Goal: Navigation & Orientation: Understand site structure

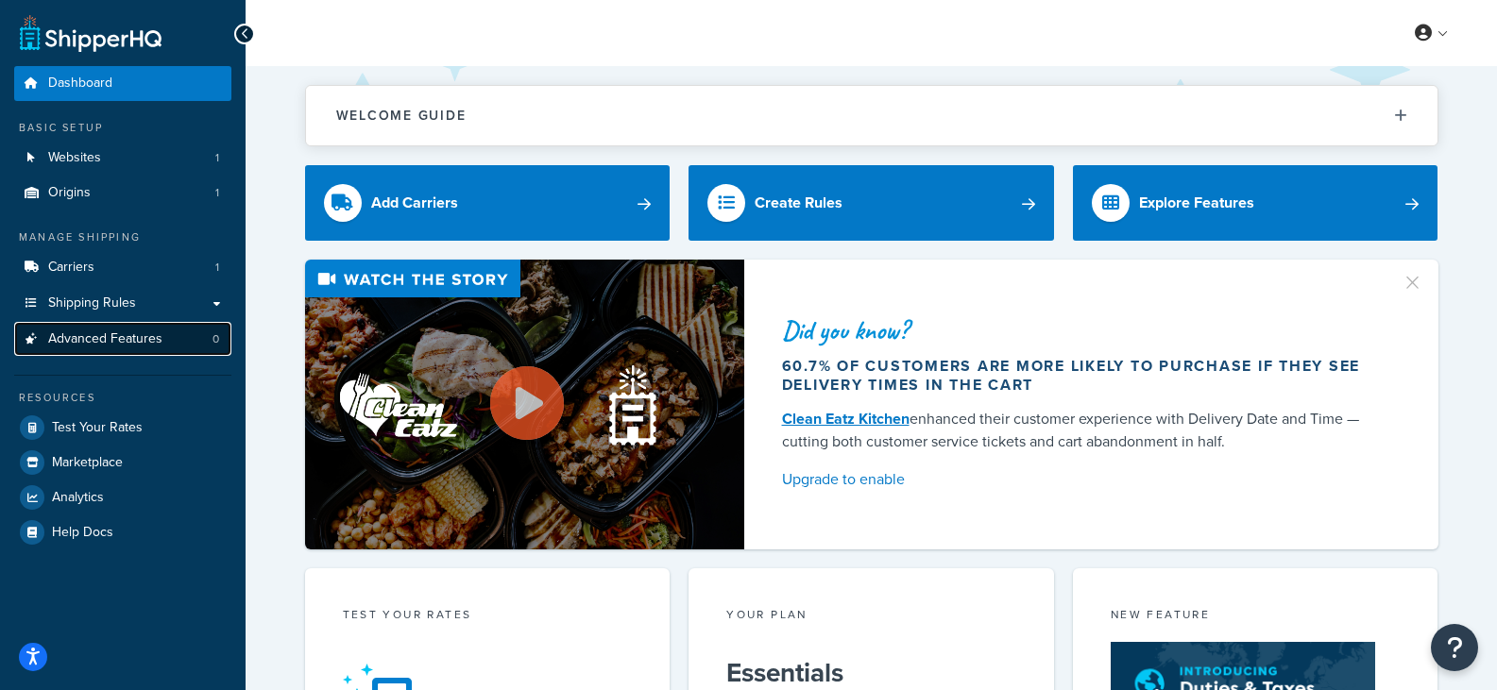
click at [73, 335] on span "Advanced Features" at bounding box center [105, 340] width 114 height 16
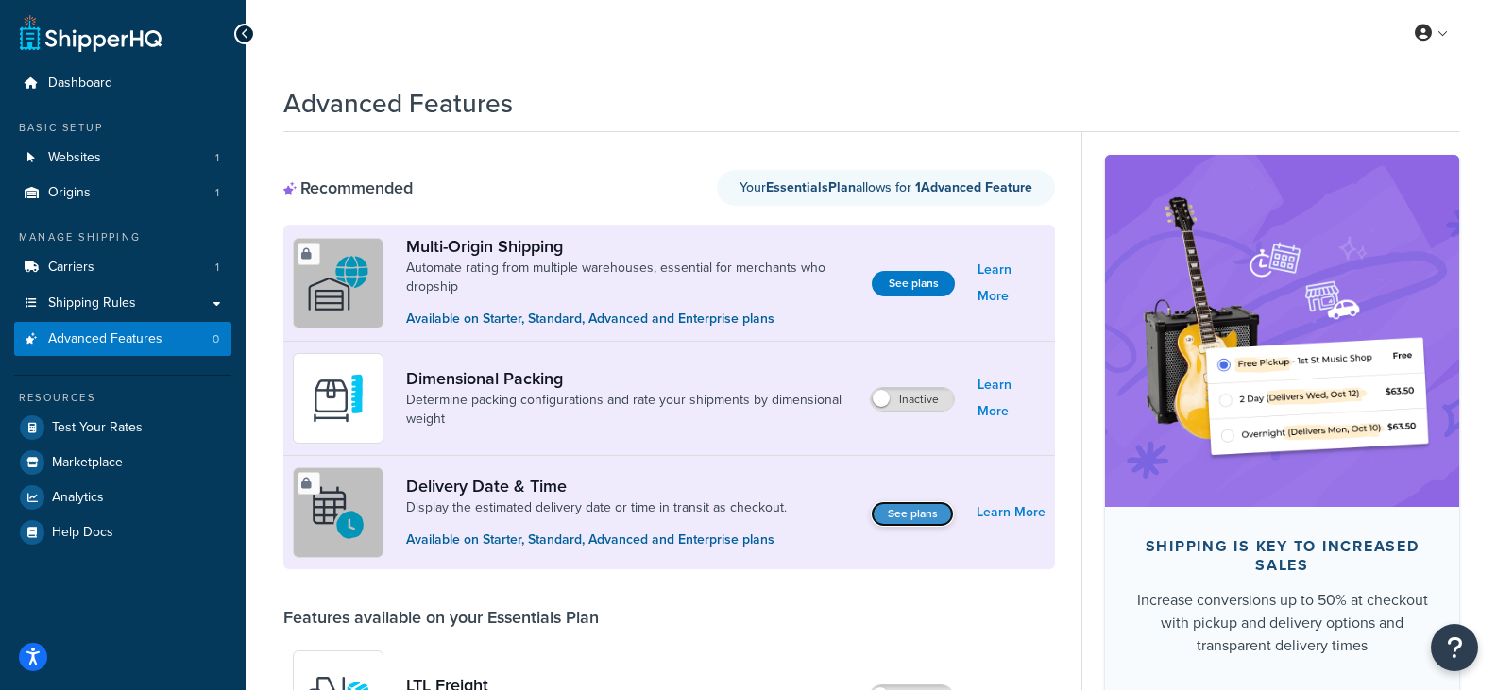
click at [897, 513] on button "See plans" at bounding box center [912, 515] width 83 height 26
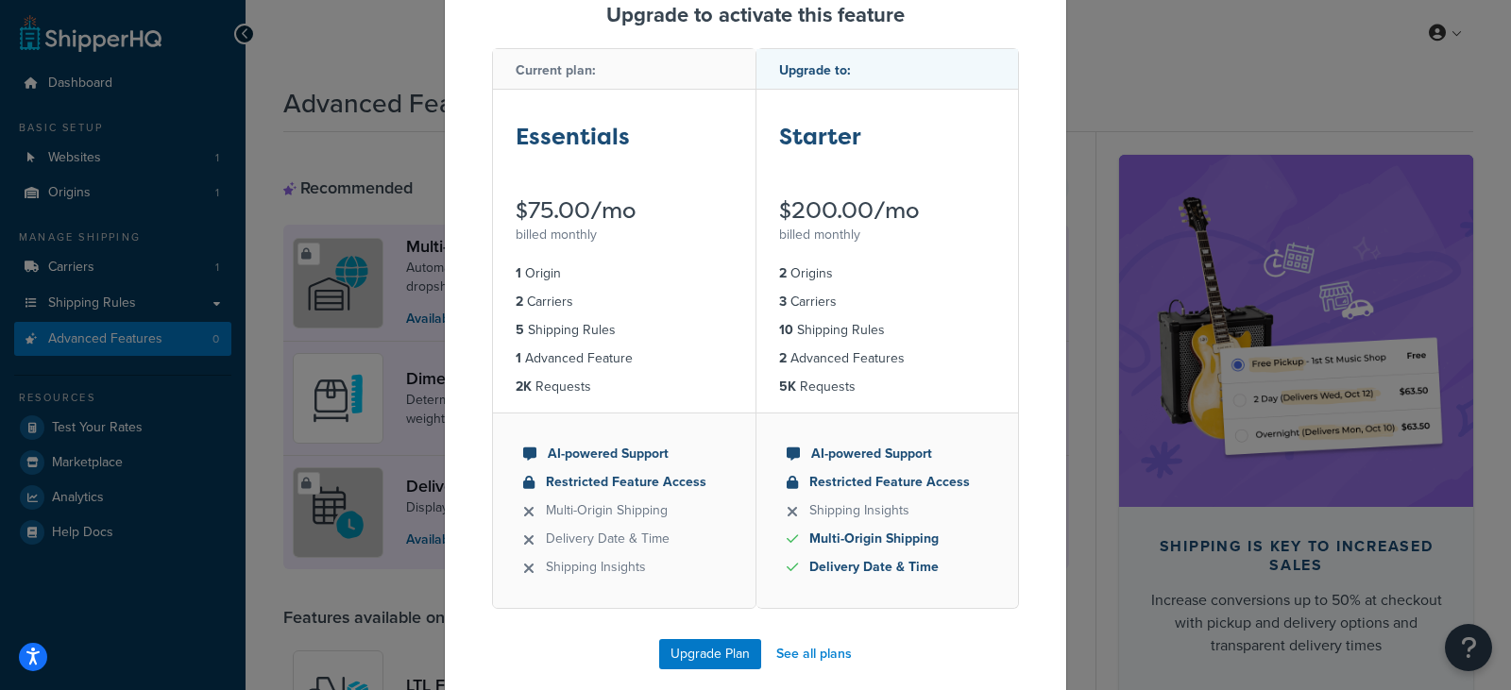
scroll to position [110, 0]
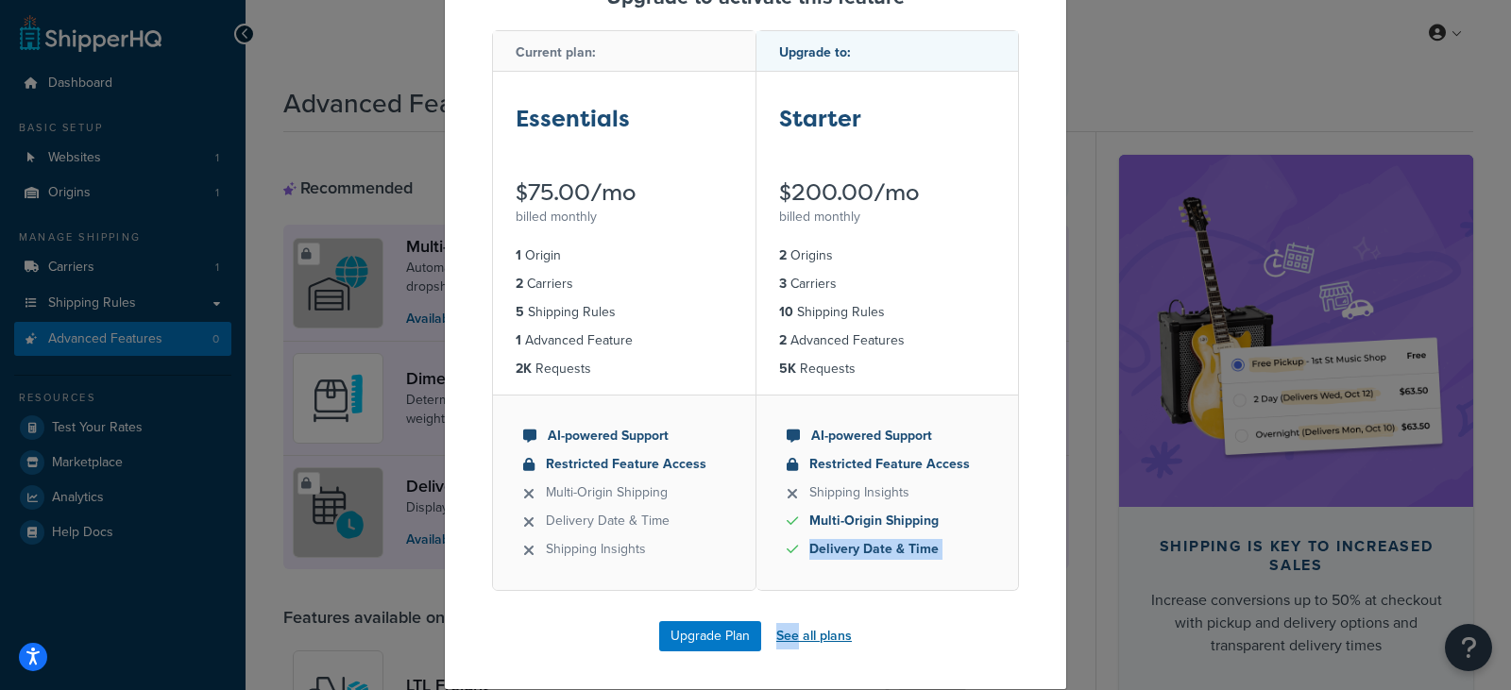
click at [793, 628] on div "Upgrade to activate this feature Current plan: Essentials $75.00/mo billed mont…" at bounding box center [755, 319] width 623 height 742
click at [793, 628] on link "See all plans" at bounding box center [814, 636] width 76 height 26
click at [815, 637] on link "See all plans" at bounding box center [814, 636] width 76 height 26
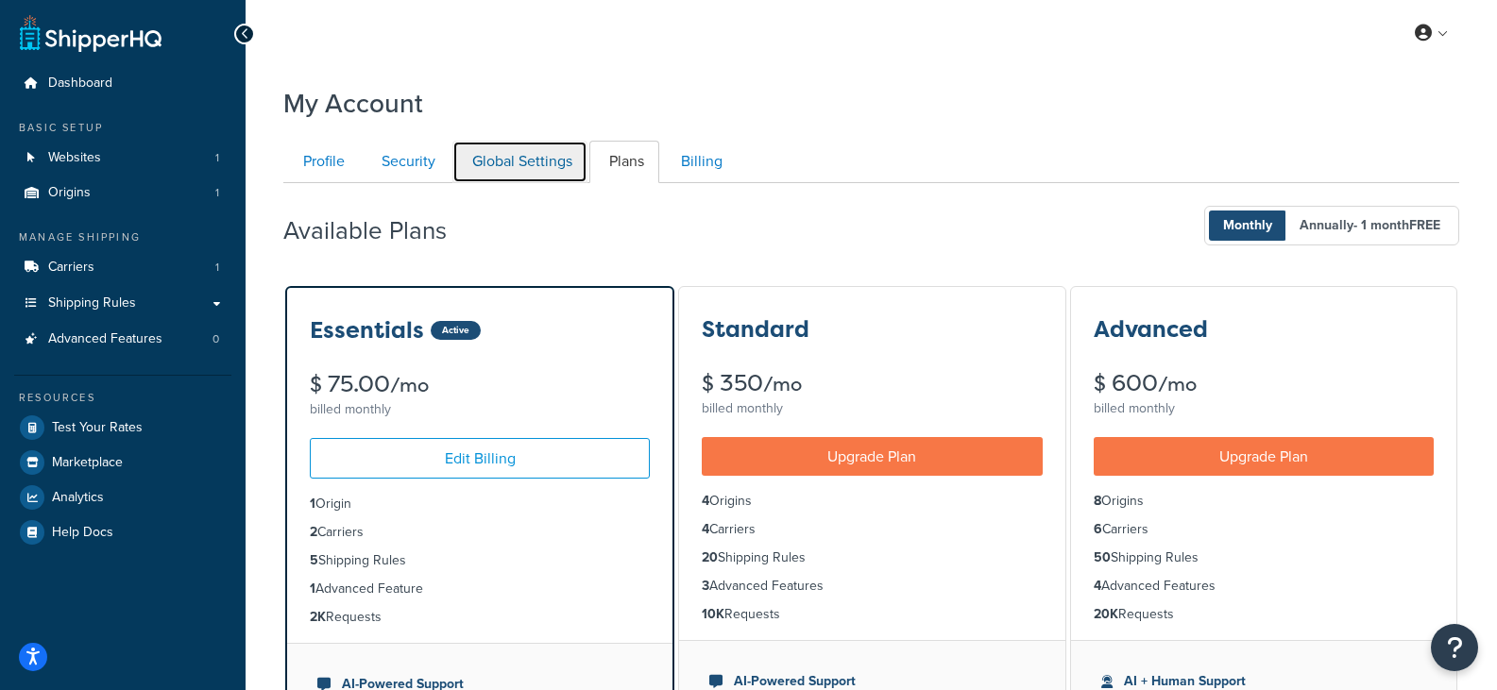
click at [527, 165] on link "Global Settings" at bounding box center [519, 162] width 135 height 43
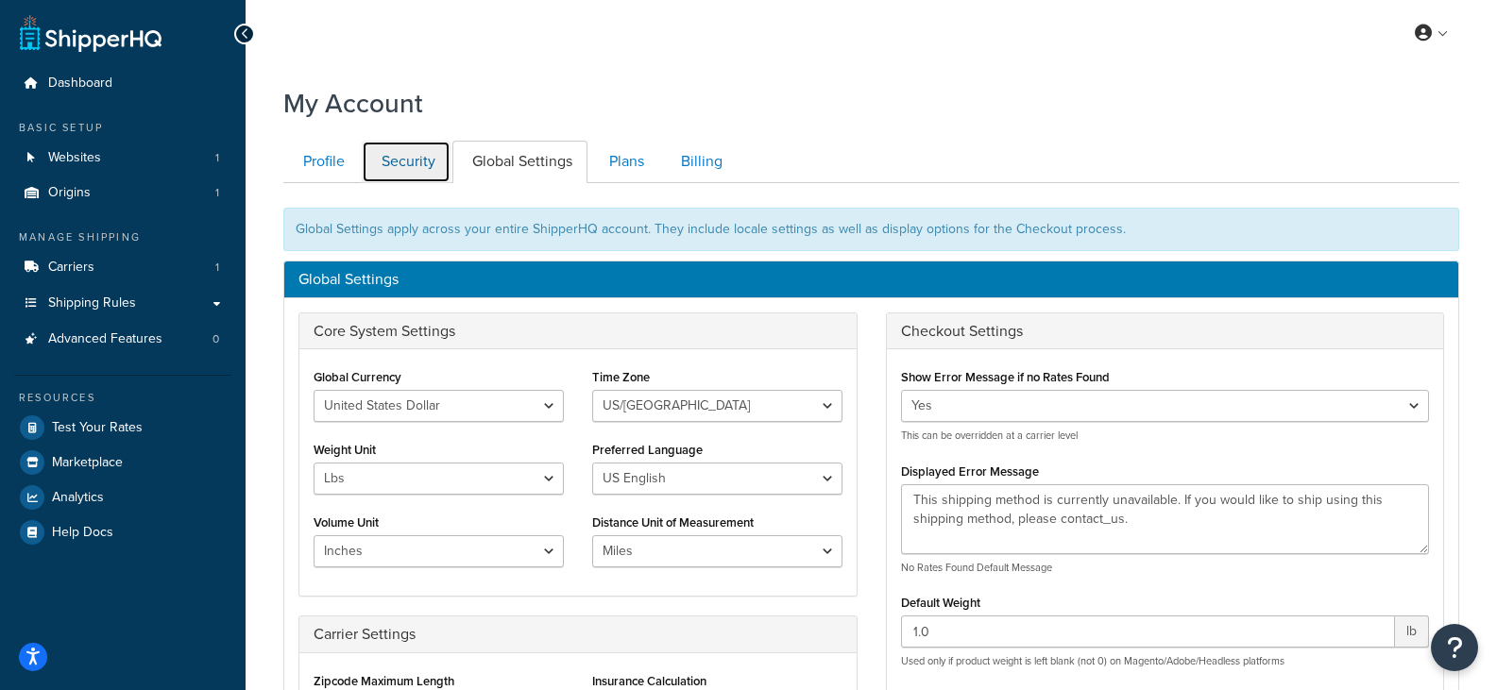
click at [379, 170] on link "Security" at bounding box center [406, 162] width 89 height 43
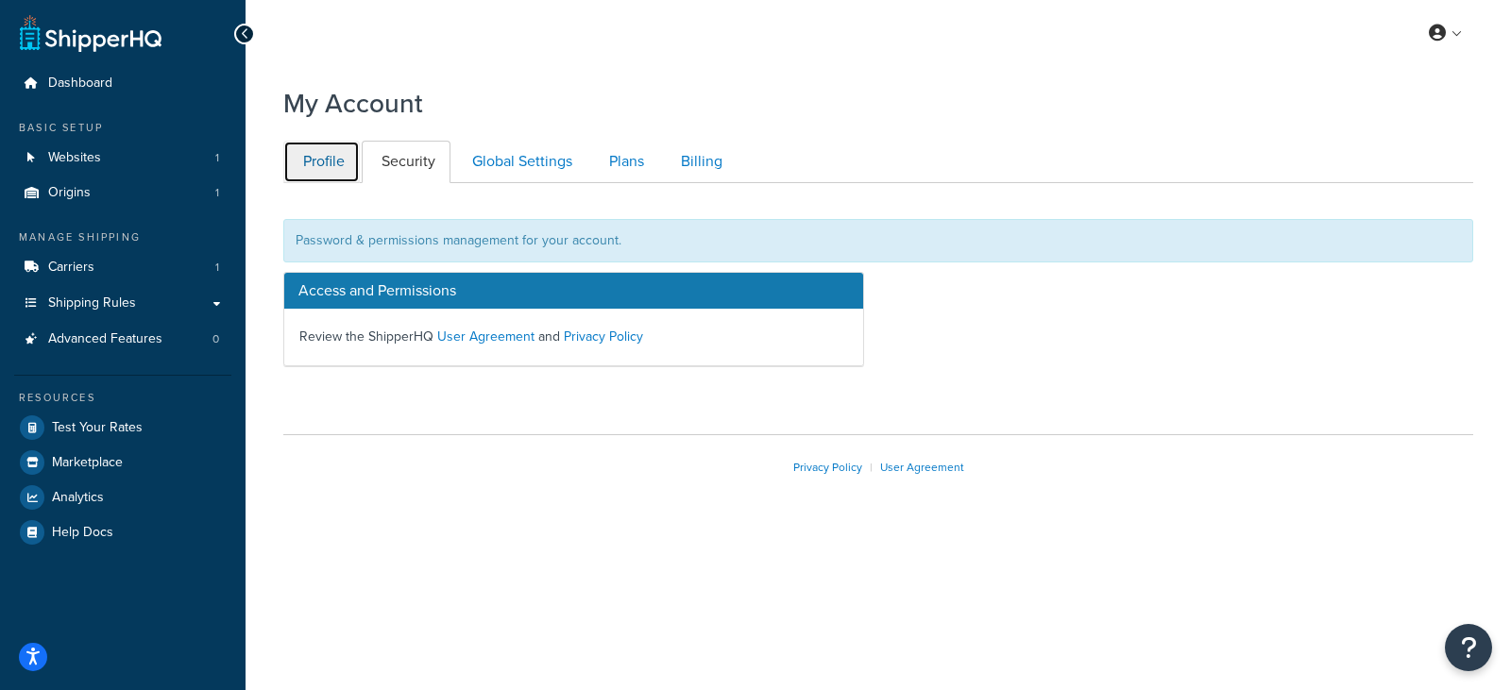
click at [308, 165] on link "Profile" at bounding box center [321, 162] width 77 height 43
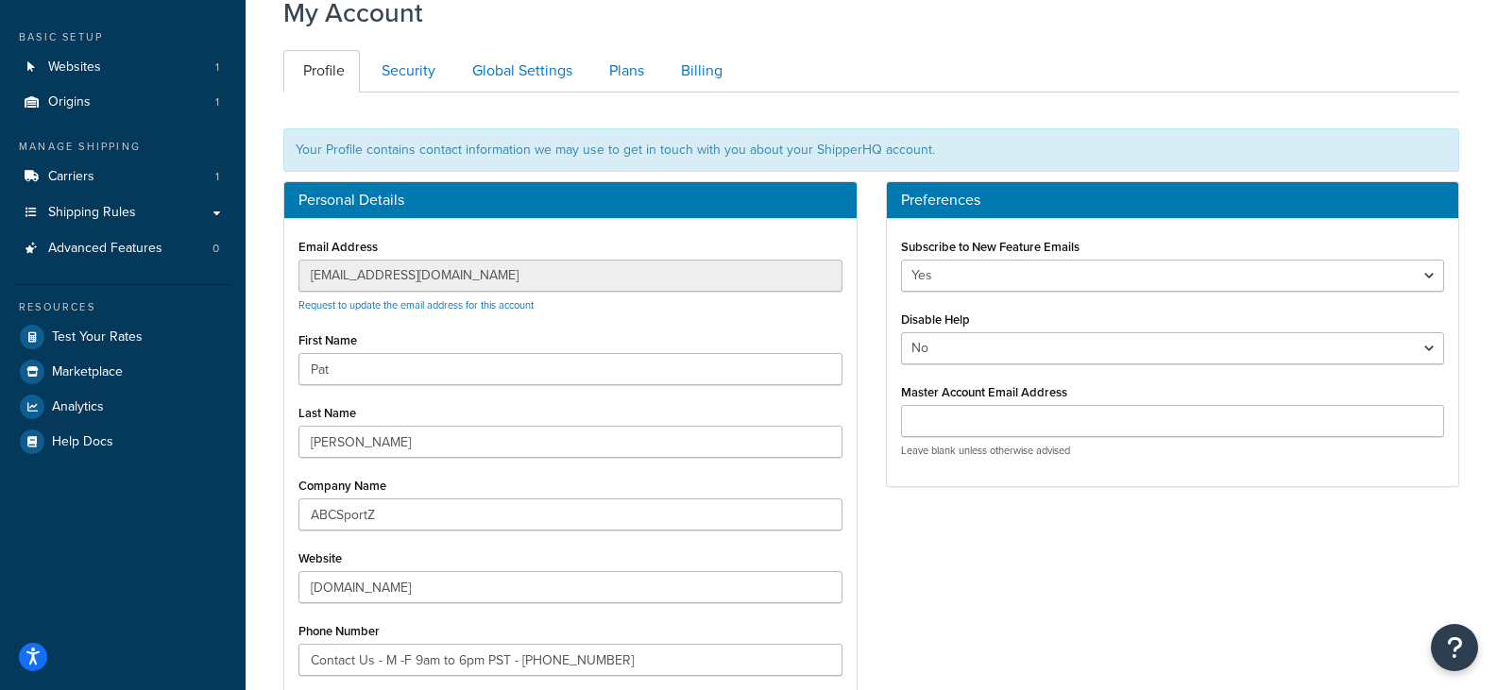
scroll to position [58, 0]
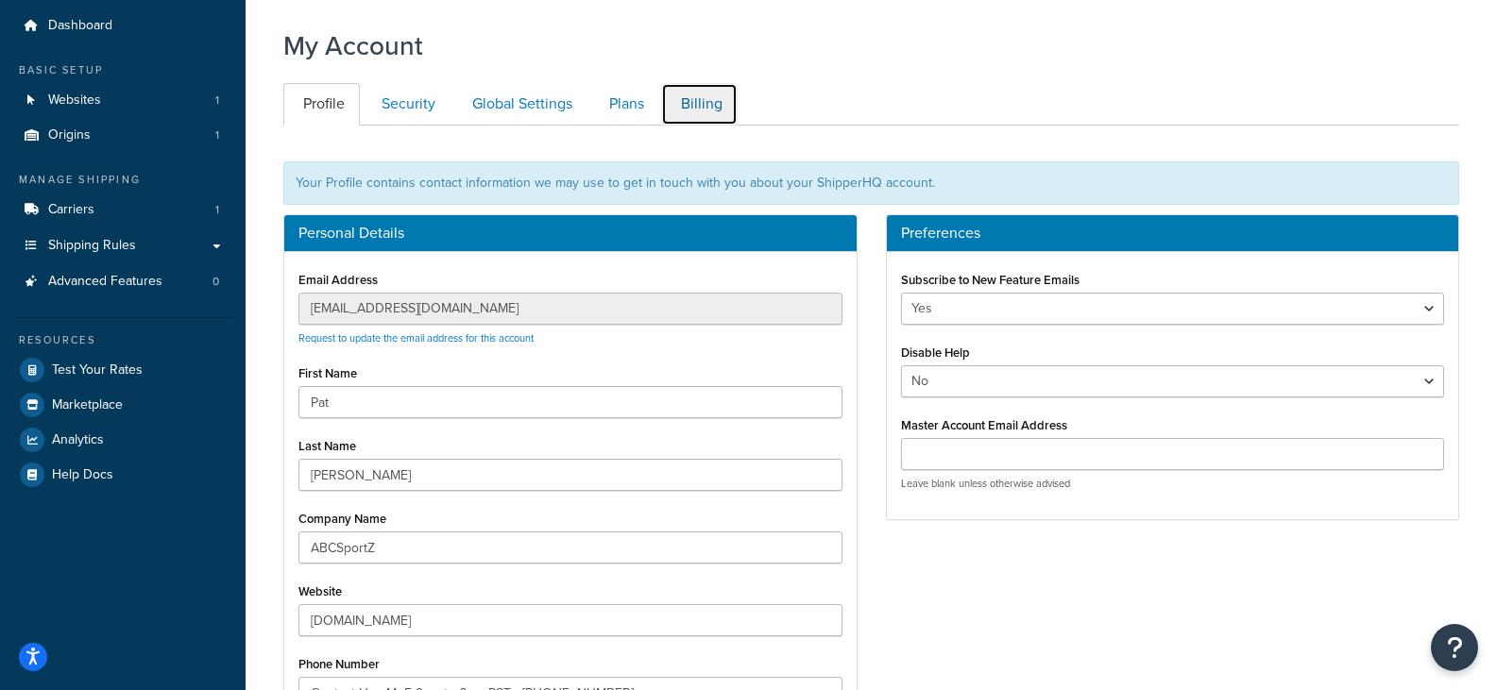
click at [699, 103] on link "Billing" at bounding box center [699, 104] width 77 height 43
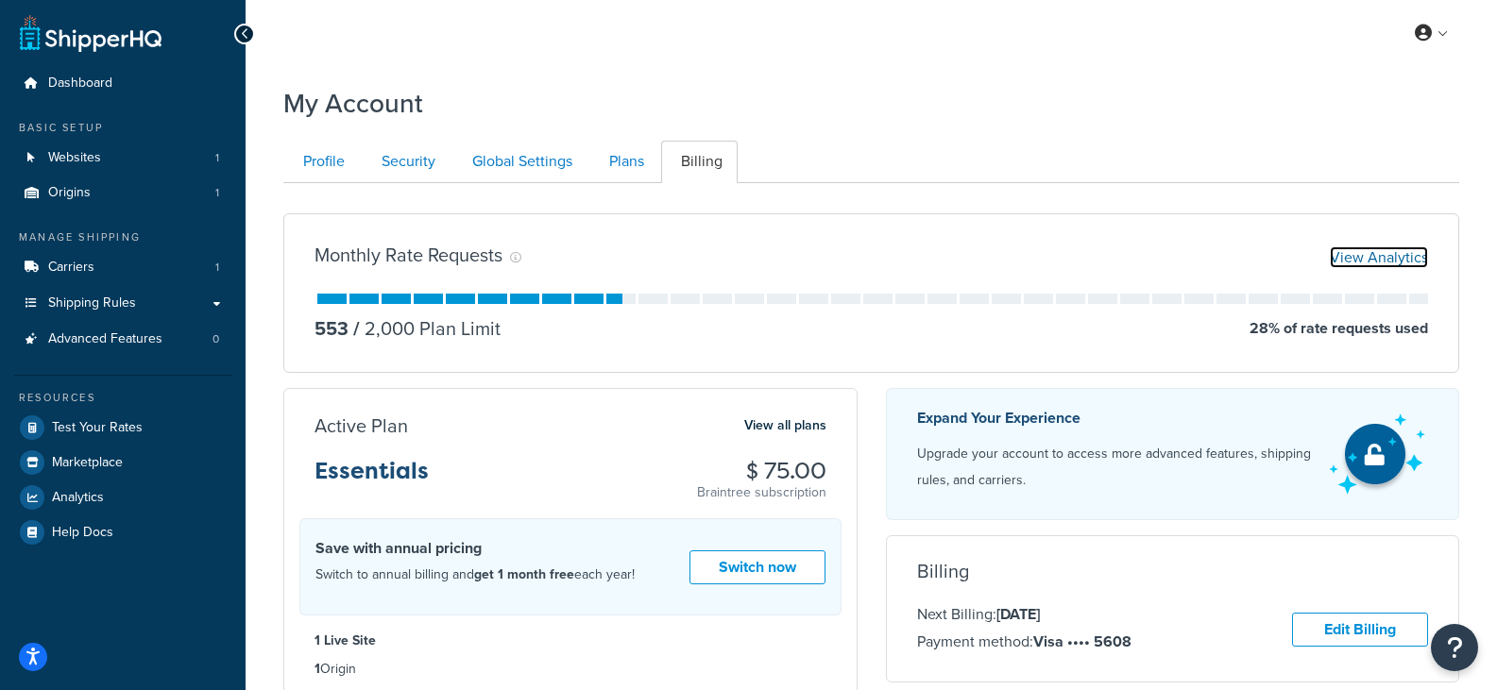
click at [1356, 250] on link "View Analytics" at bounding box center [1379, 258] width 98 height 22
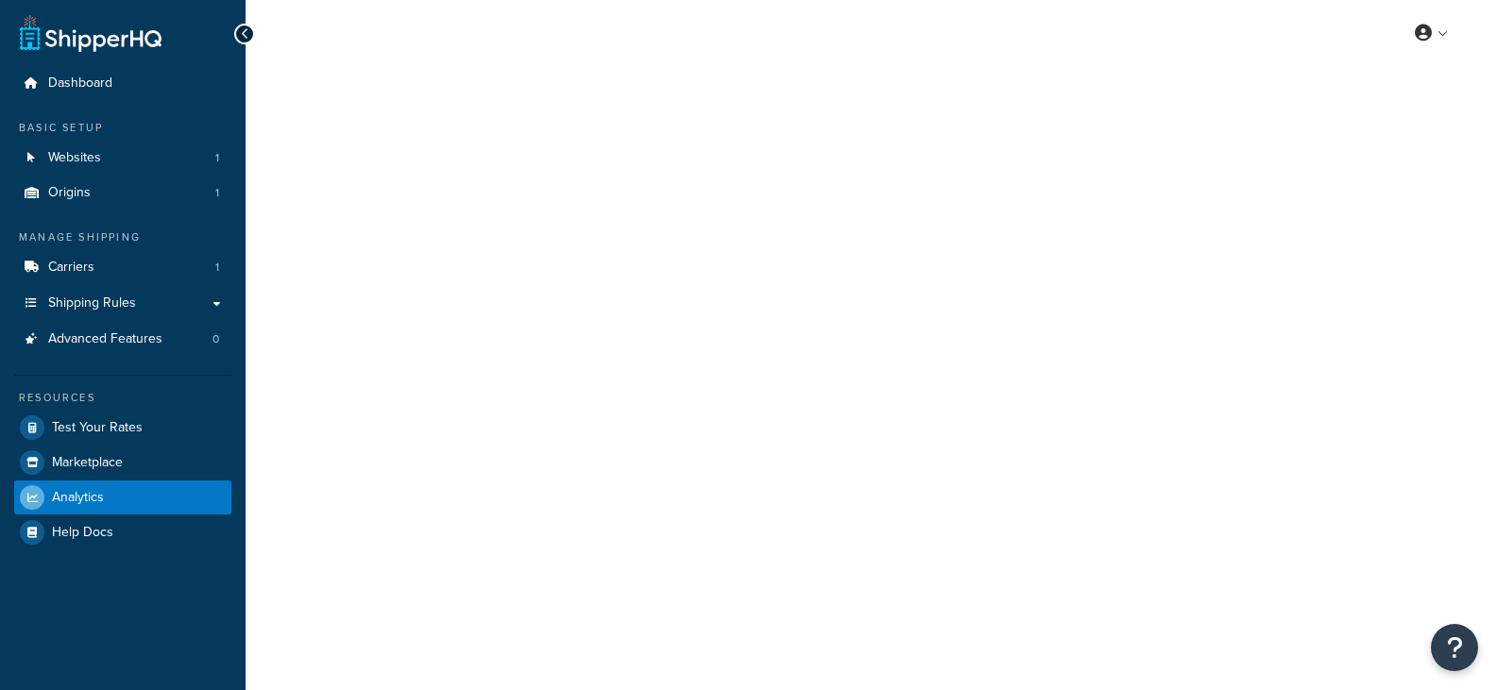
select select "last_7_days"
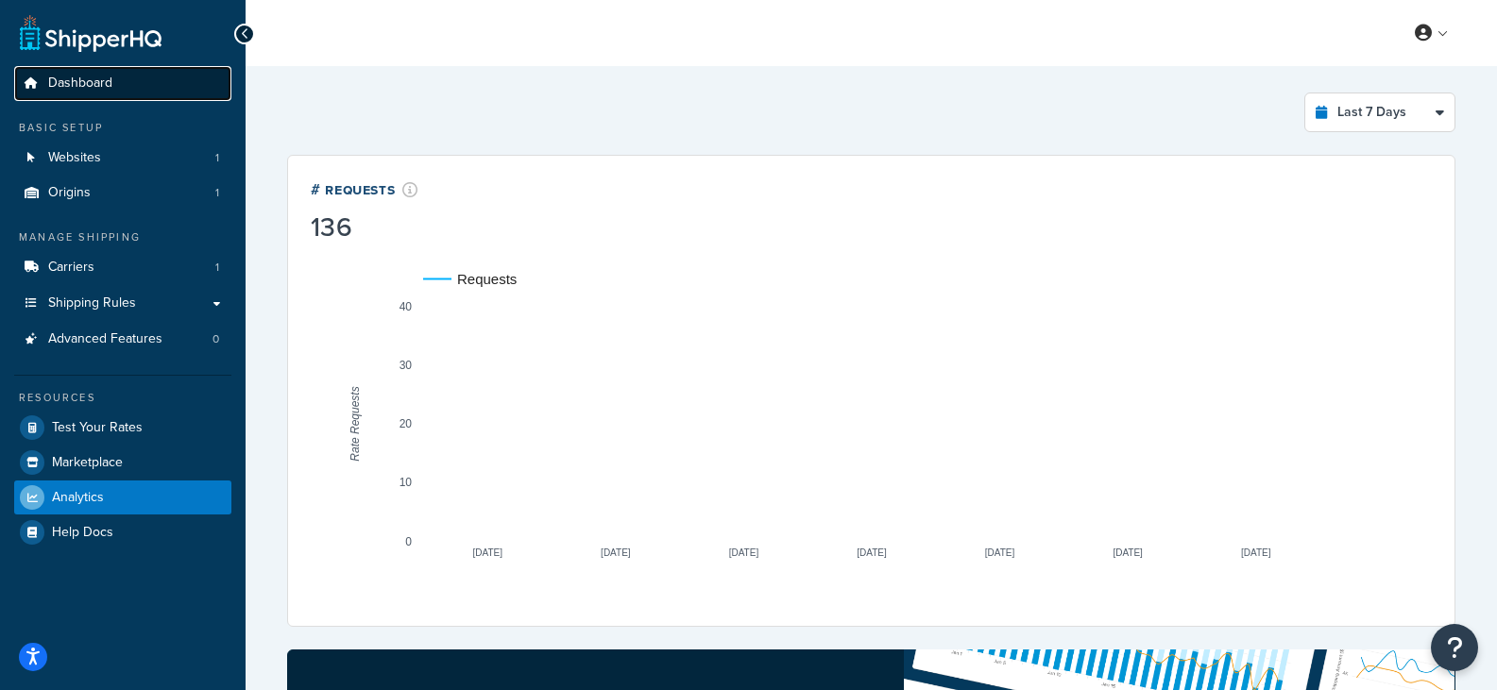
click at [95, 85] on span "Dashboard" at bounding box center [80, 84] width 64 height 16
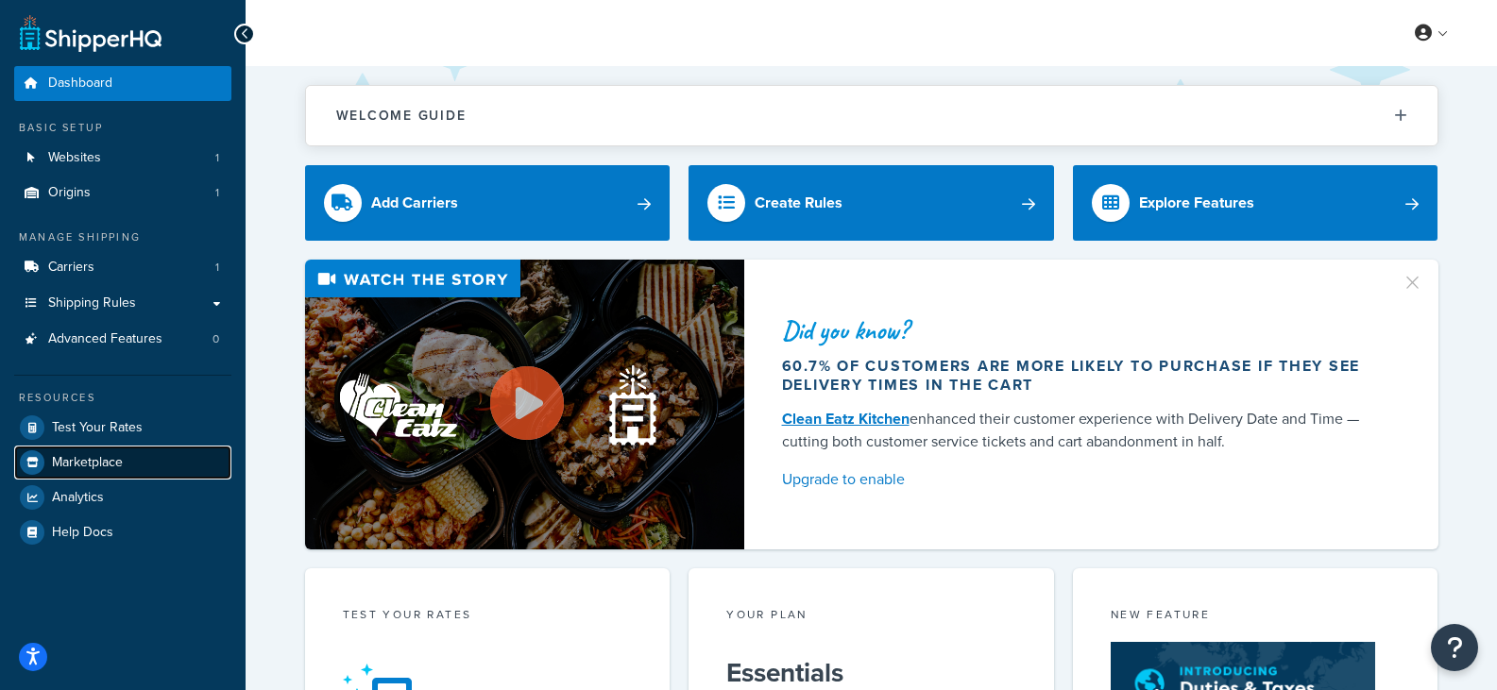
click at [85, 466] on span "Marketplace" at bounding box center [87, 463] width 71 height 16
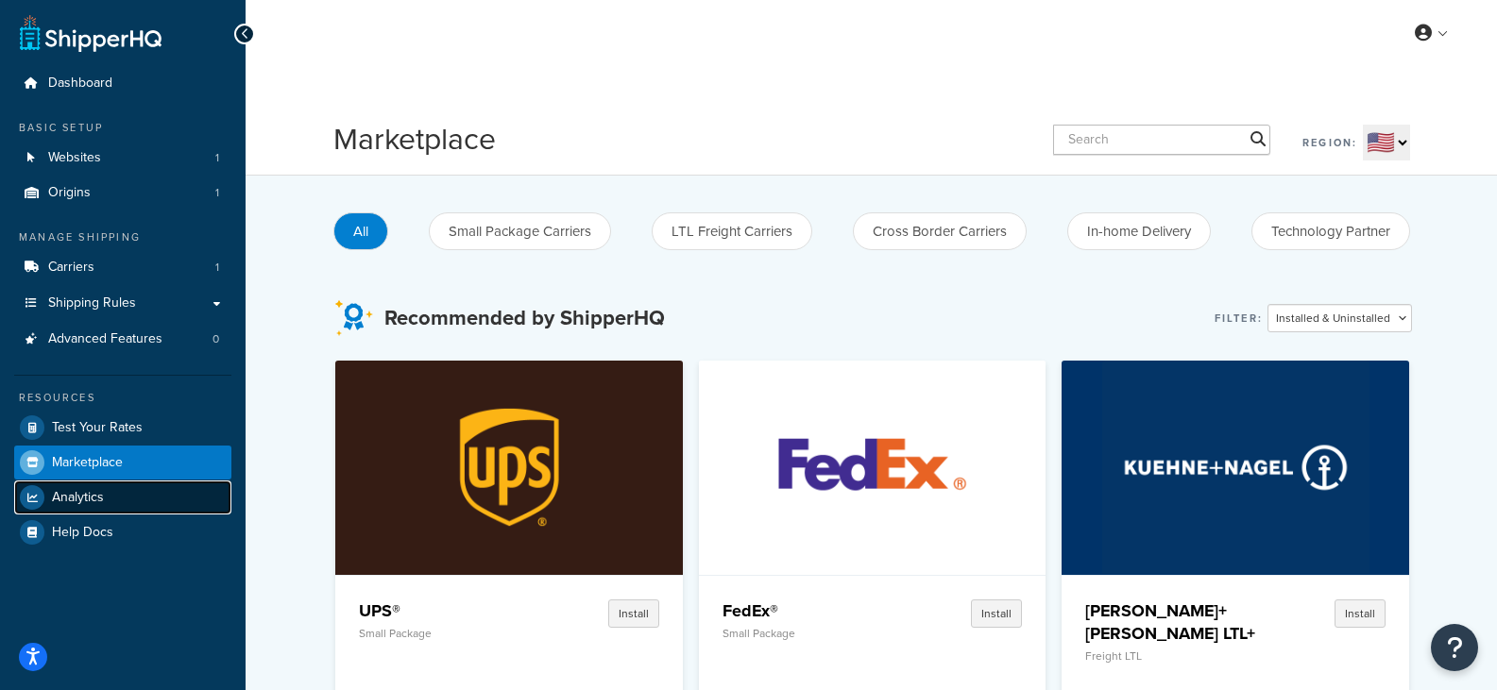
click at [83, 491] on span "Analytics" at bounding box center [78, 498] width 52 height 16
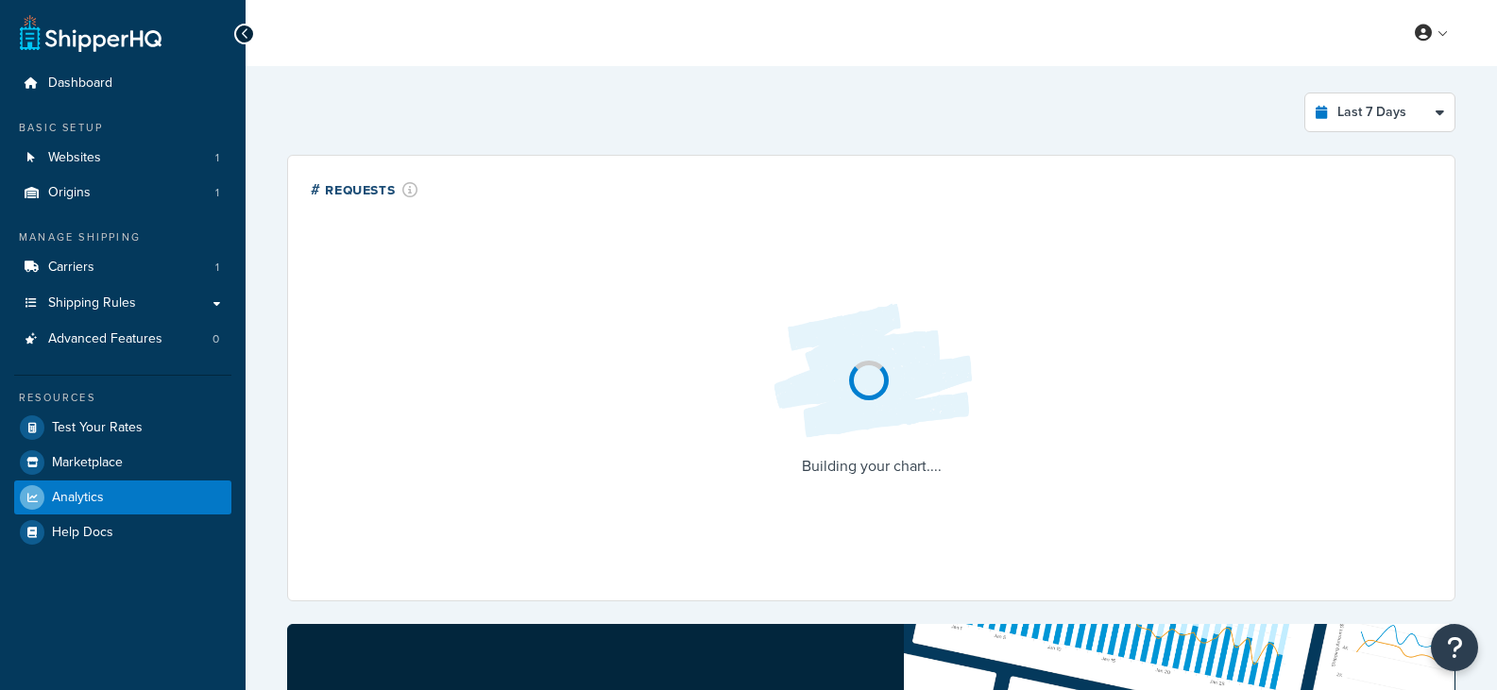
select select "last_7_days"
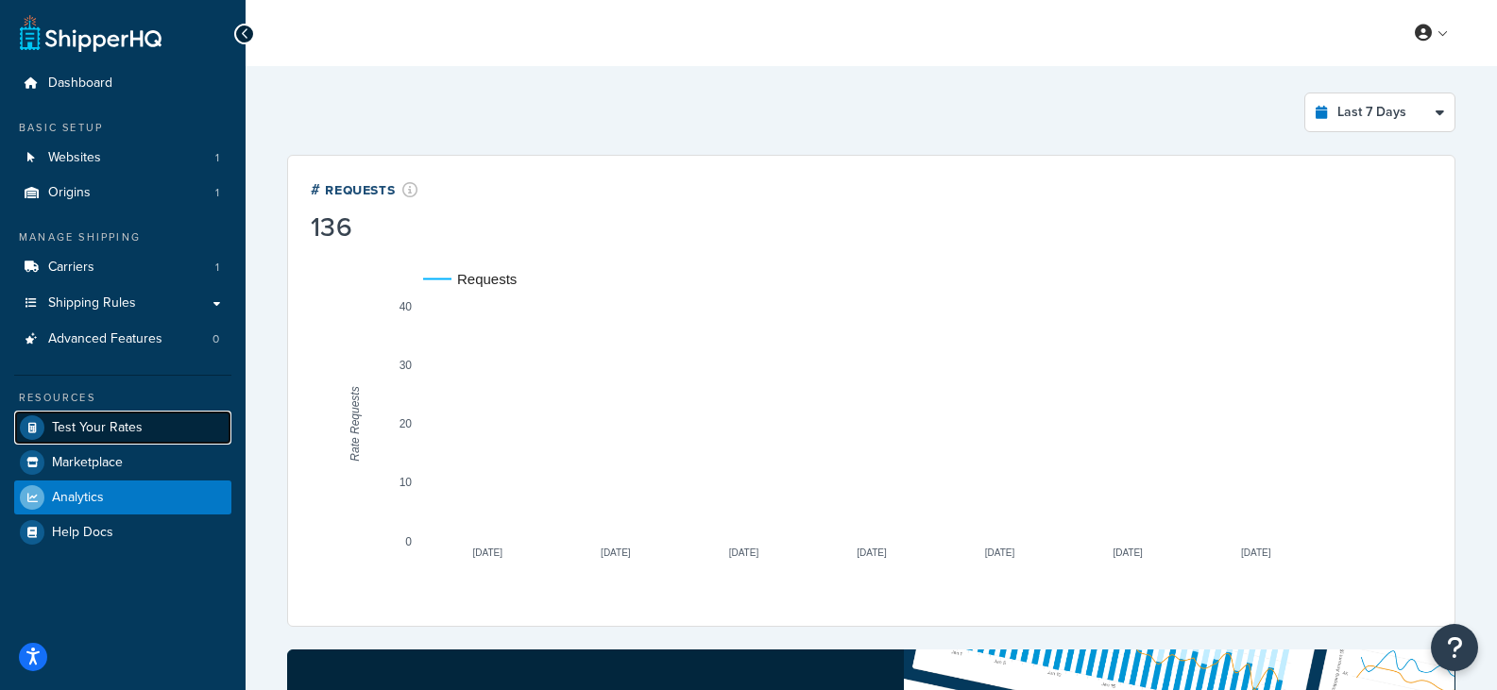
click at [88, 424] on span "Test Your Rates" at bounding box center [97, 428] width 91 height 16
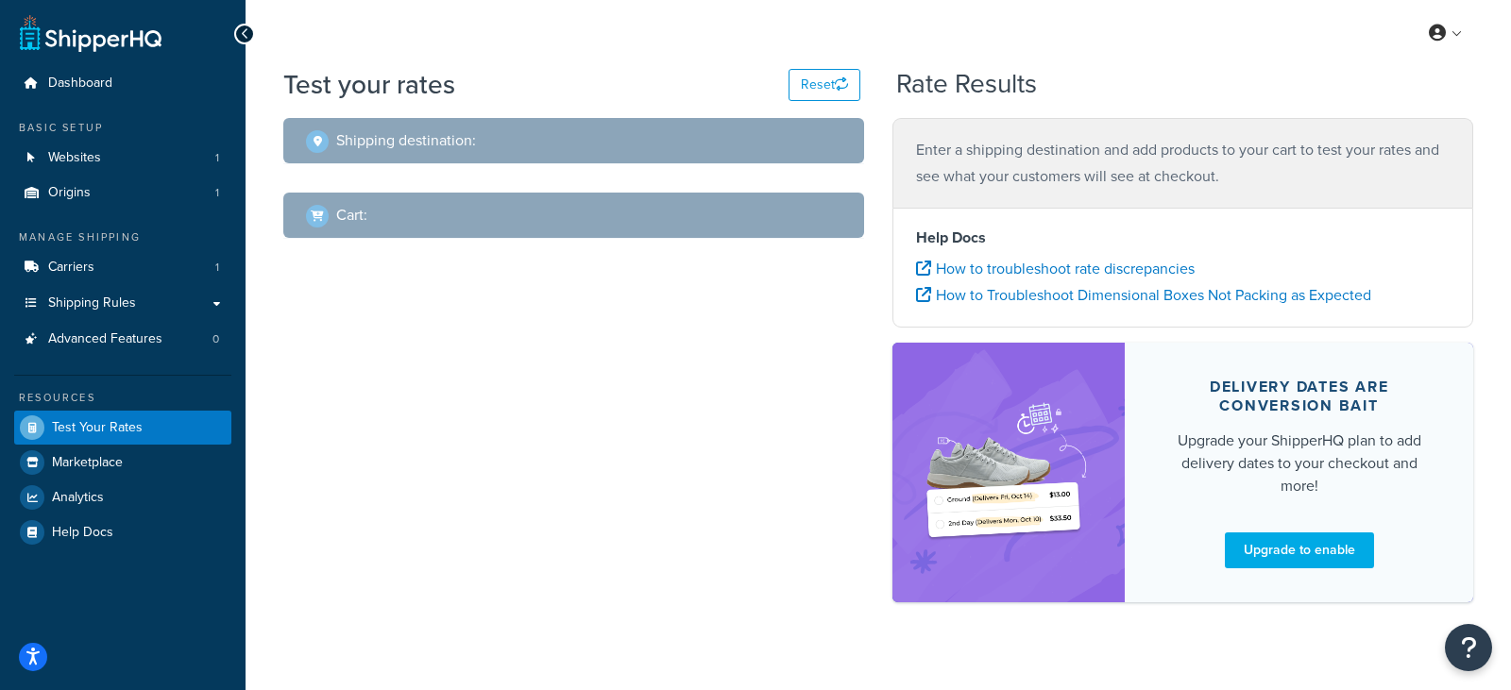
select select "TX"
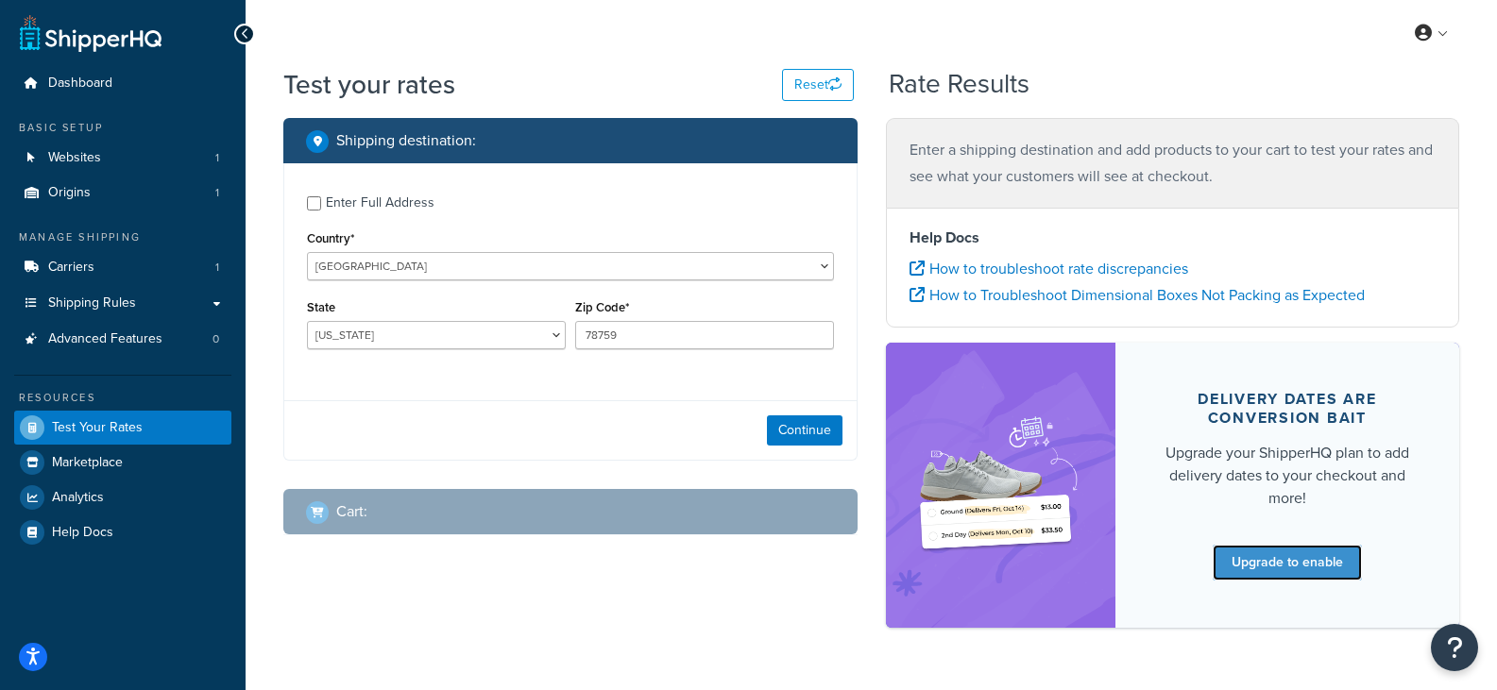
click at [1283, 551] on link "Upgrade to enable" at bounding box center [1287, 563] width 149 height 36
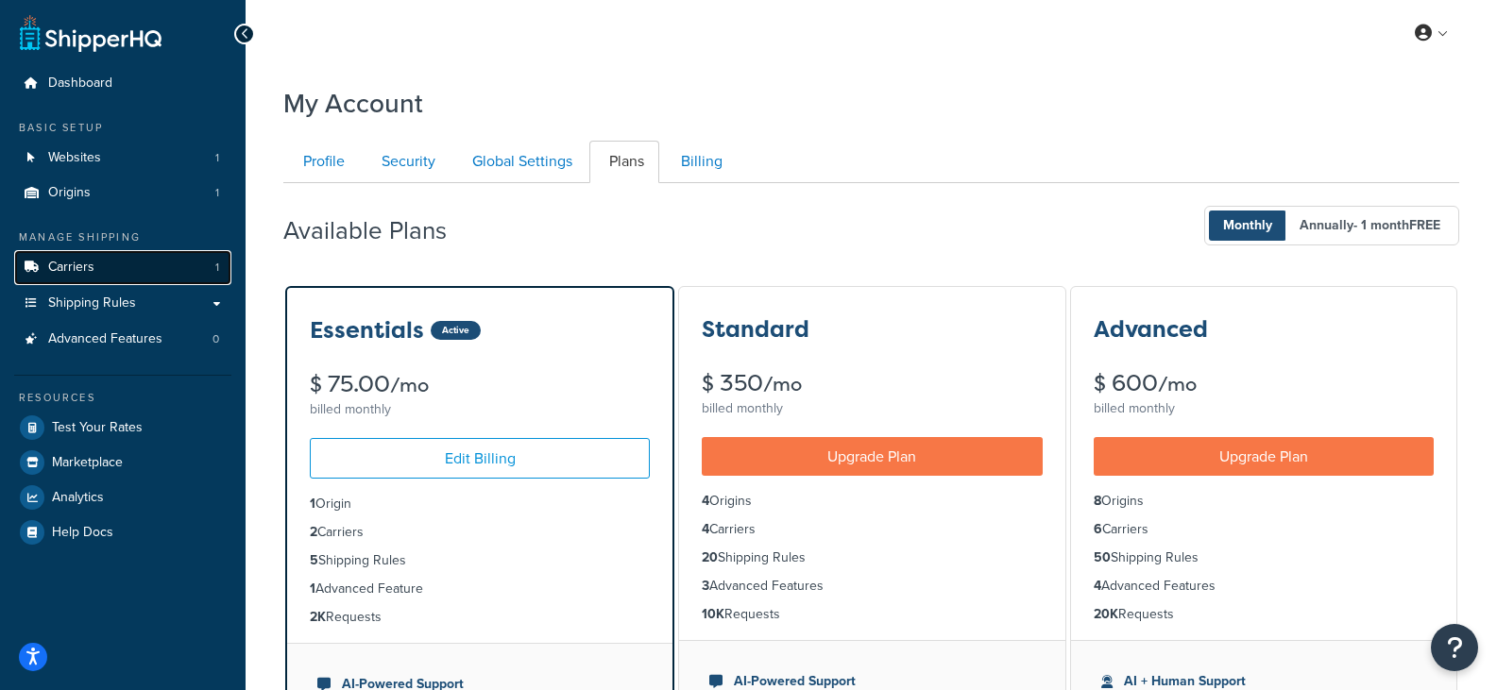
click at [80, 272] on span "Carriers" at bounding box center [71, 268] width 46 height 16
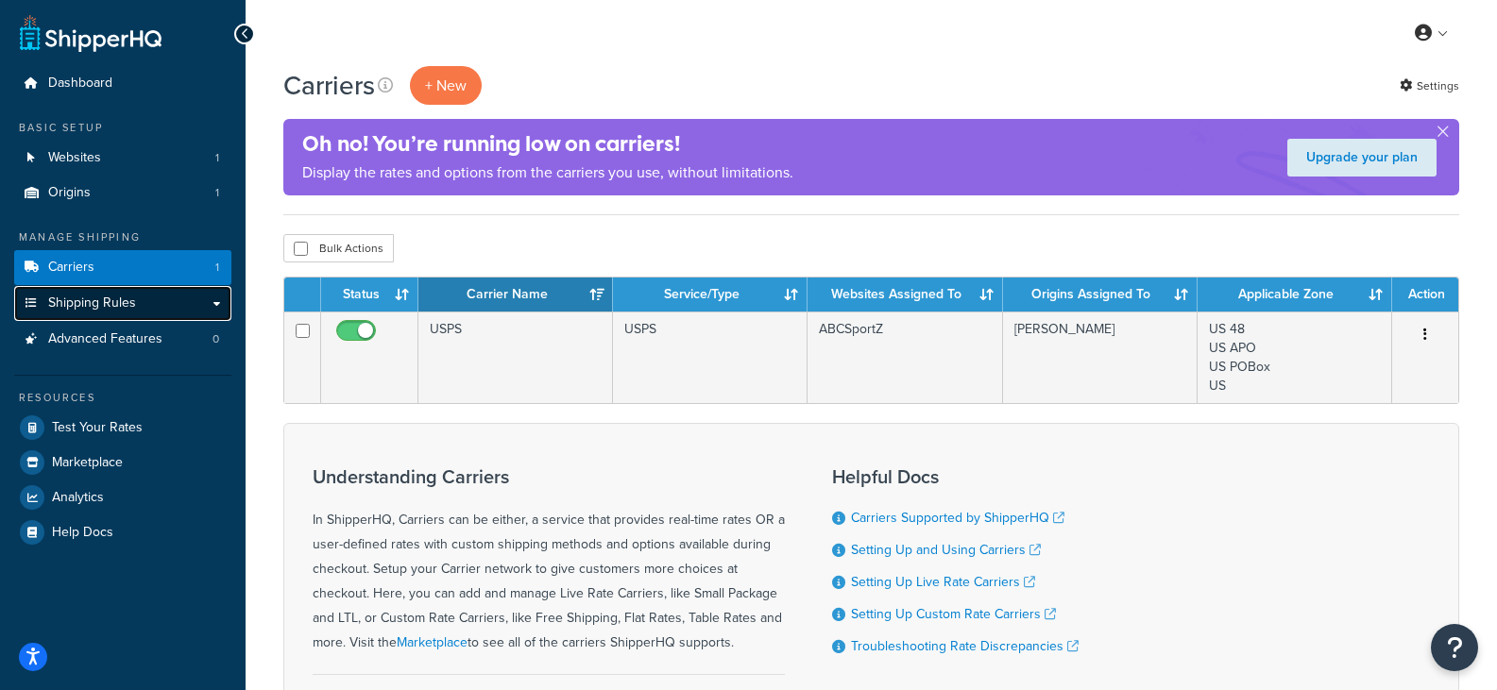
click at [84, 306] on span "Shipping Rules" at bounding box center [92, 304] width 88 height 16
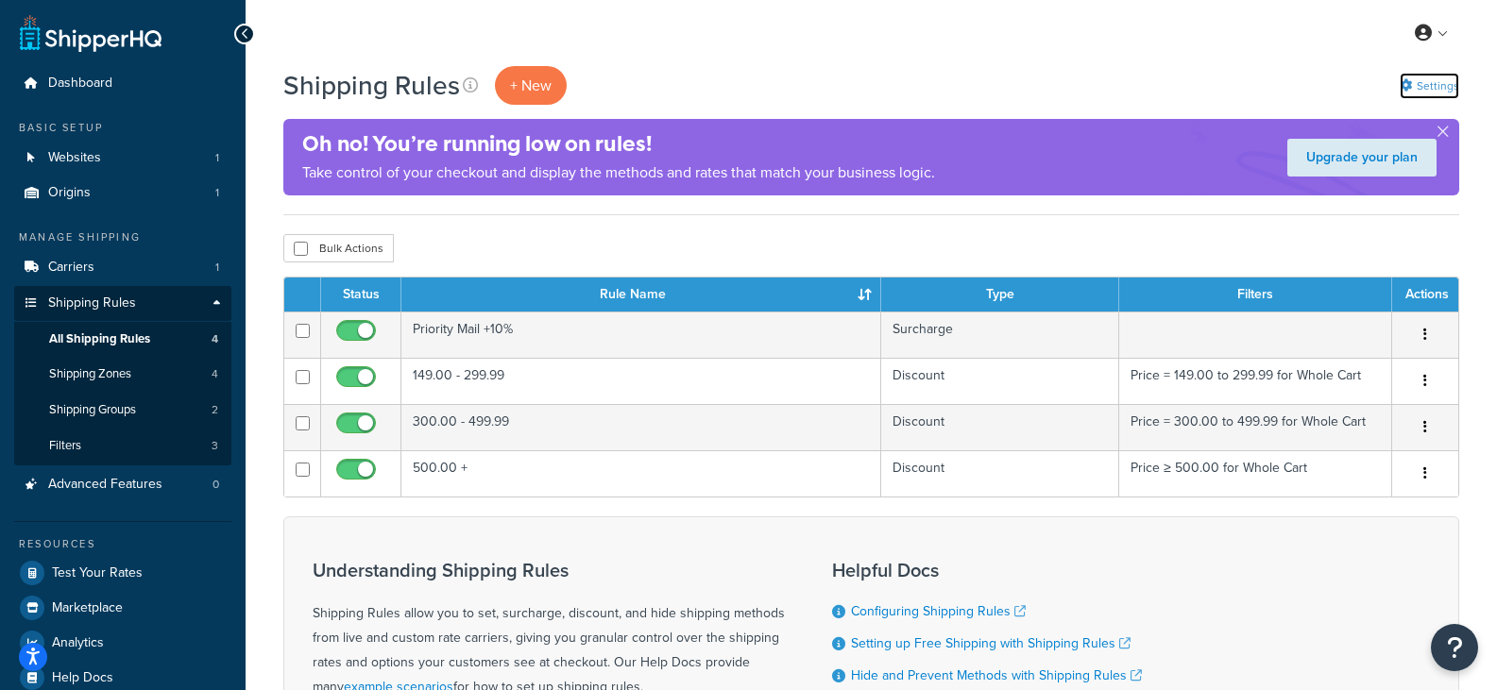
click at [1438, 90] on link "Settings" at bounding box center [1430, 86] width 60 height 26
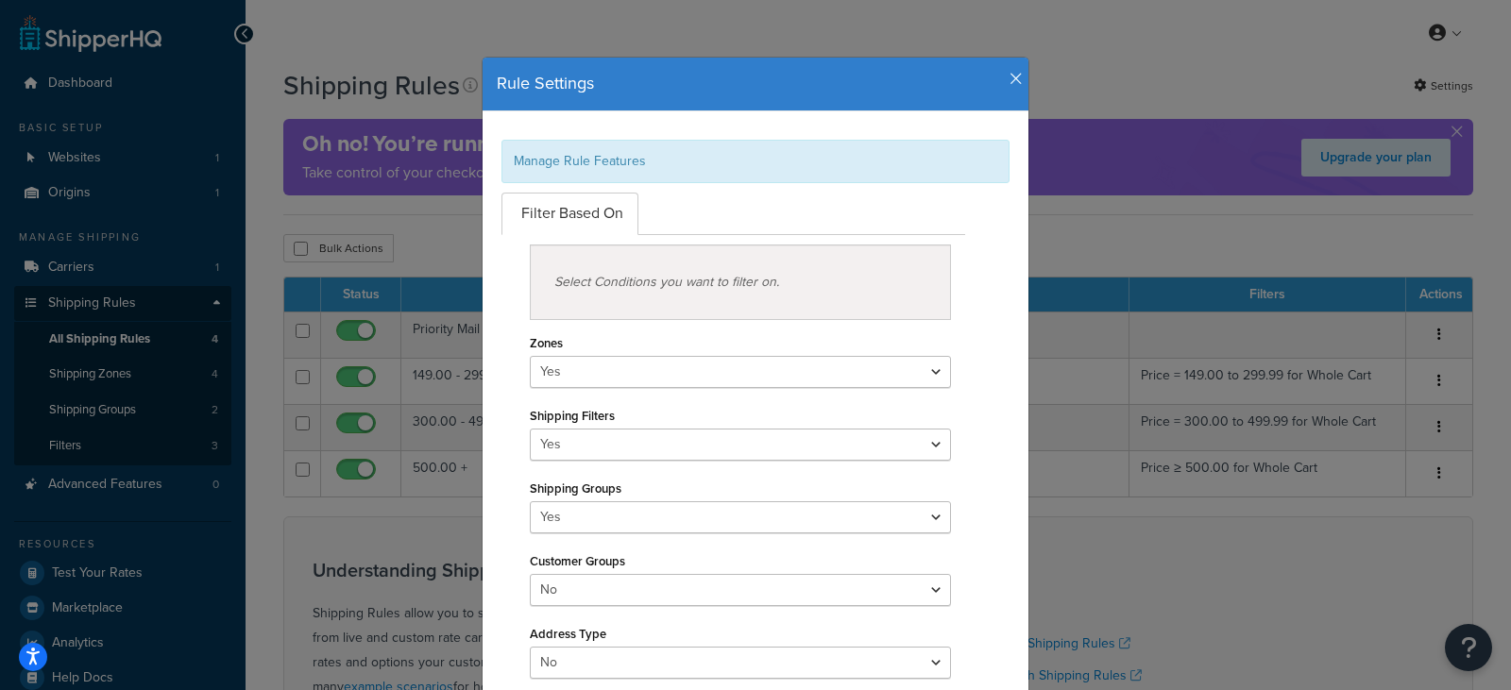
click at [1010, 71] on icon "button" at bounding box center [1016, 79] width 13 height 17
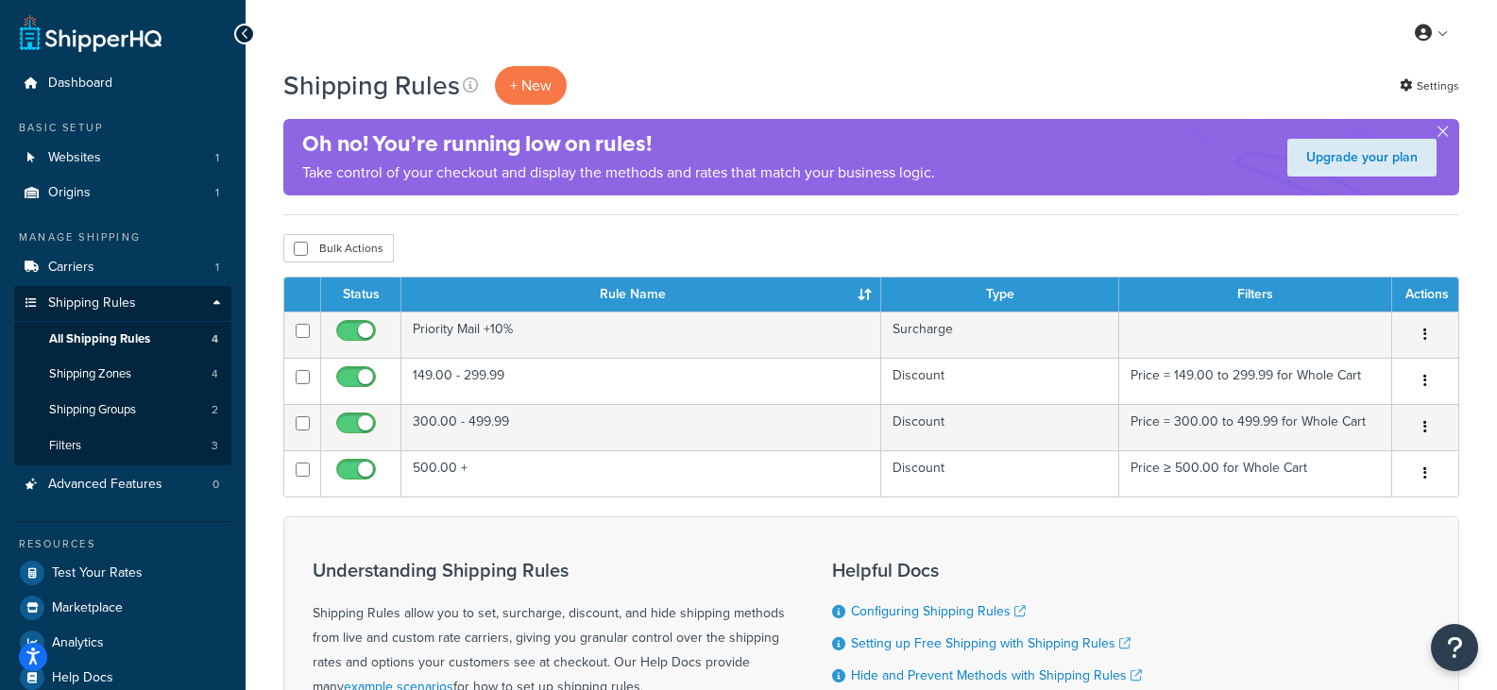
click at [940, 85] on div "Shipping Rules + New Settings" at bounding box center [871, 85] width 1176 height 39
click at [90, 364] on link "Shipping Zones 4" at bounding box center [122, 374] width 217 height 35
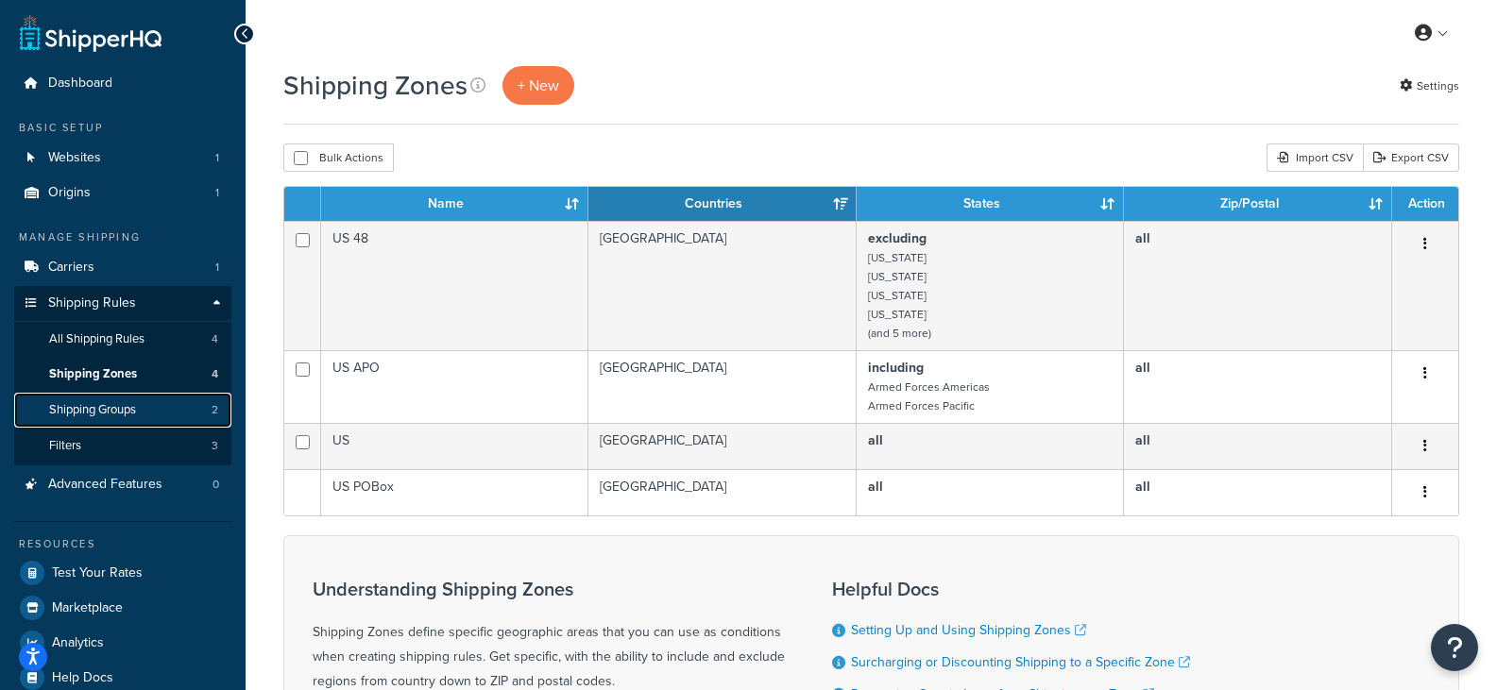
click at [94, 418] on link "Shipping Groups 2" at bounding box center [122, 410] width 217 height 35
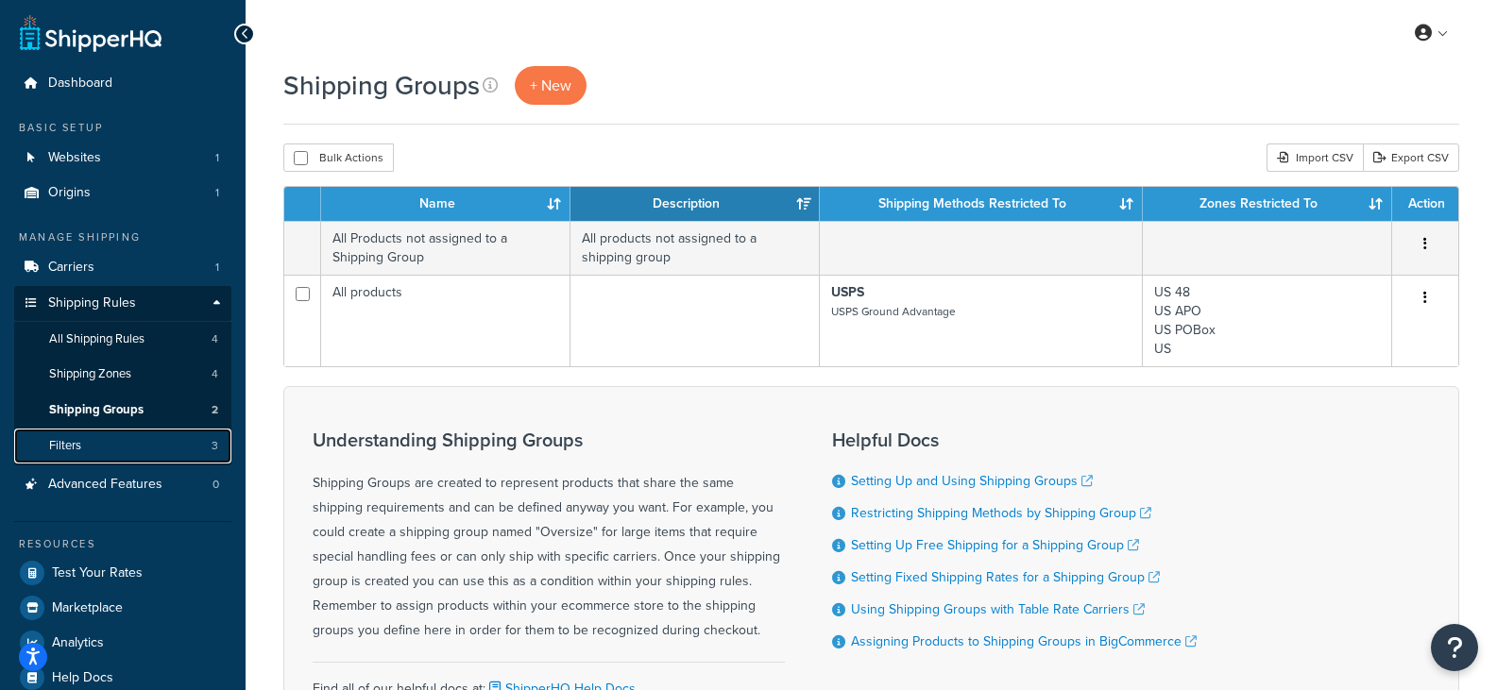
click at [94, 438] on link "Filters 3" at bounding box center [122, 446] width 217 height 35
